Goal: Information Seeking & Learning: Learn about a topic

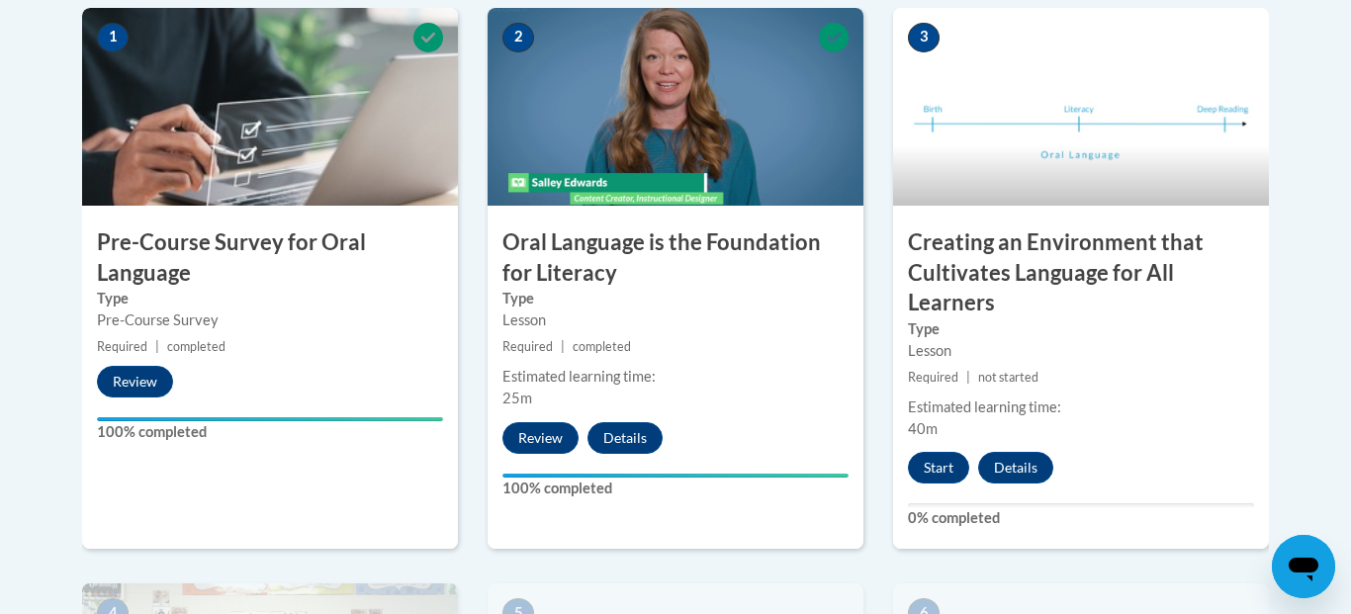
scroll to position [674, 0]
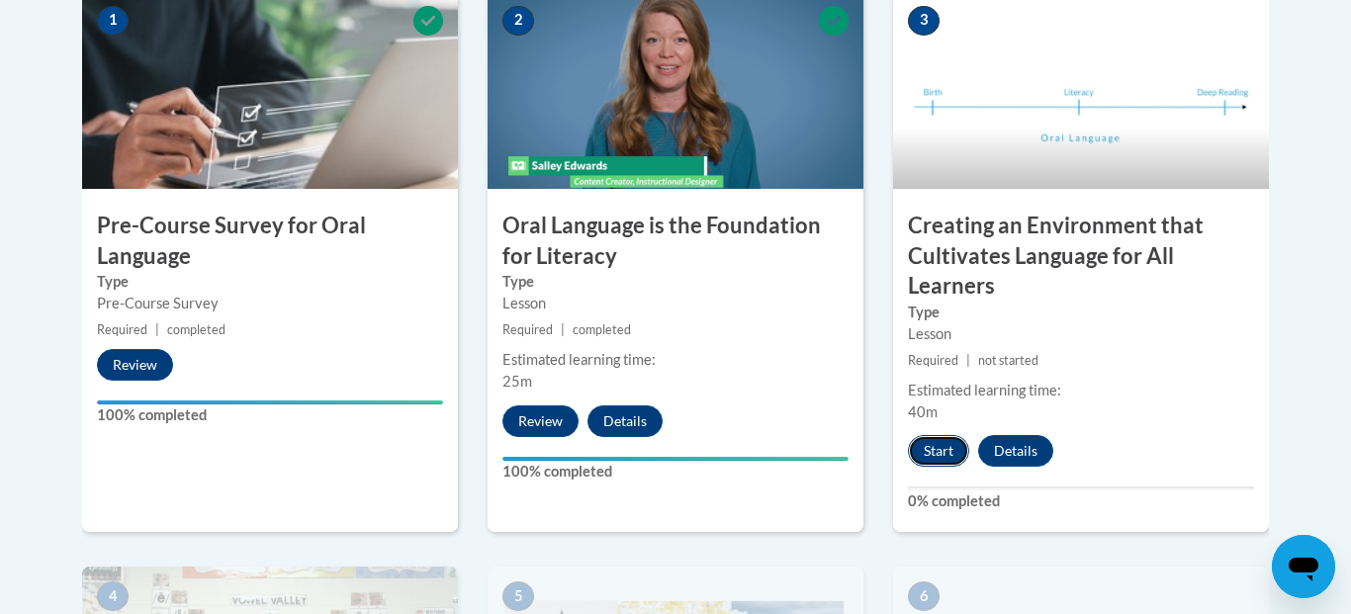
click at [950, 449] on button "Start" at bounding box center [938, 451] width 61 height 32
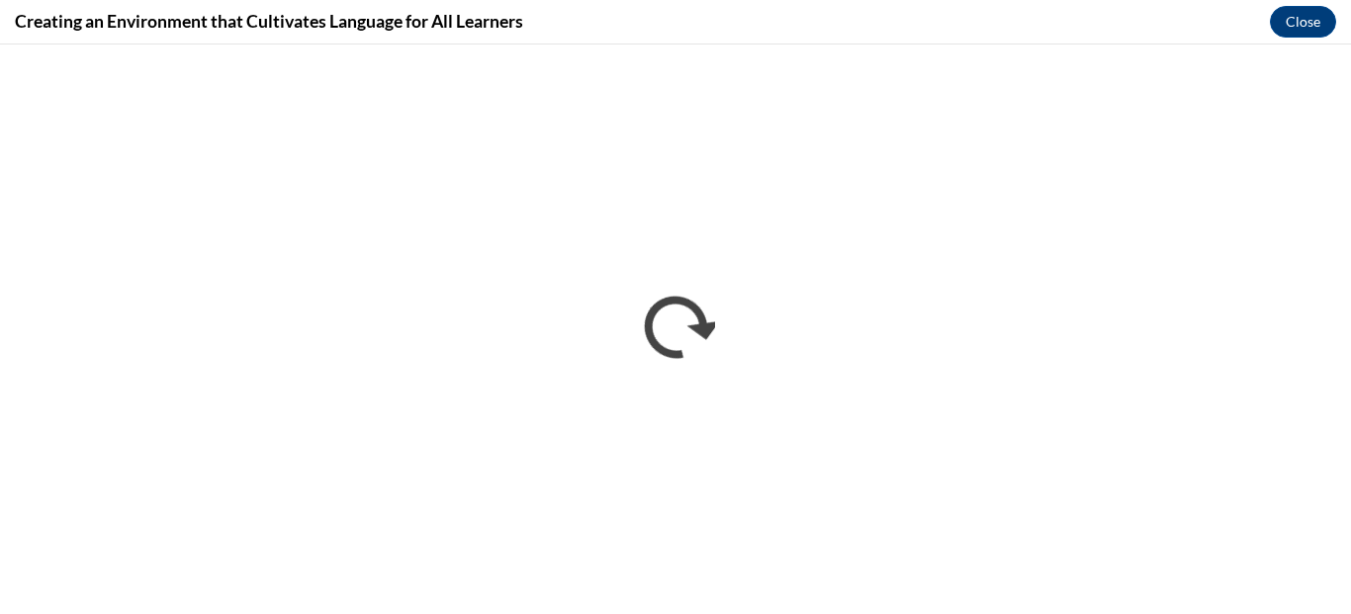
scroll to position [0, 0]
